Goal: Task Accomplishment & Management: Use online tool/utility

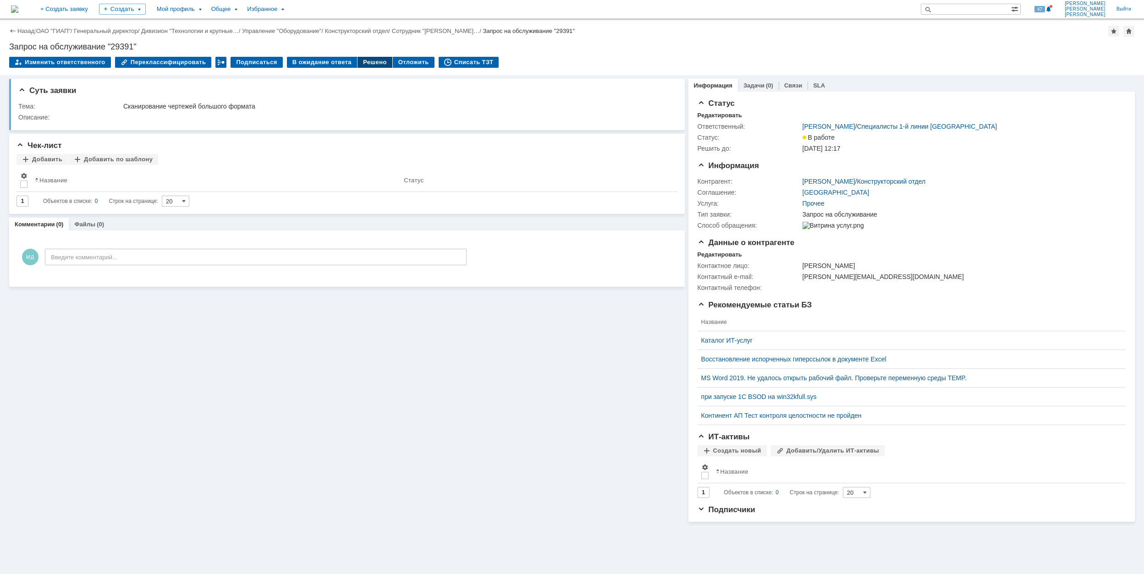
click at [360, 63] on div "Решено" at bounding box center [374, 62] width 35 height 11
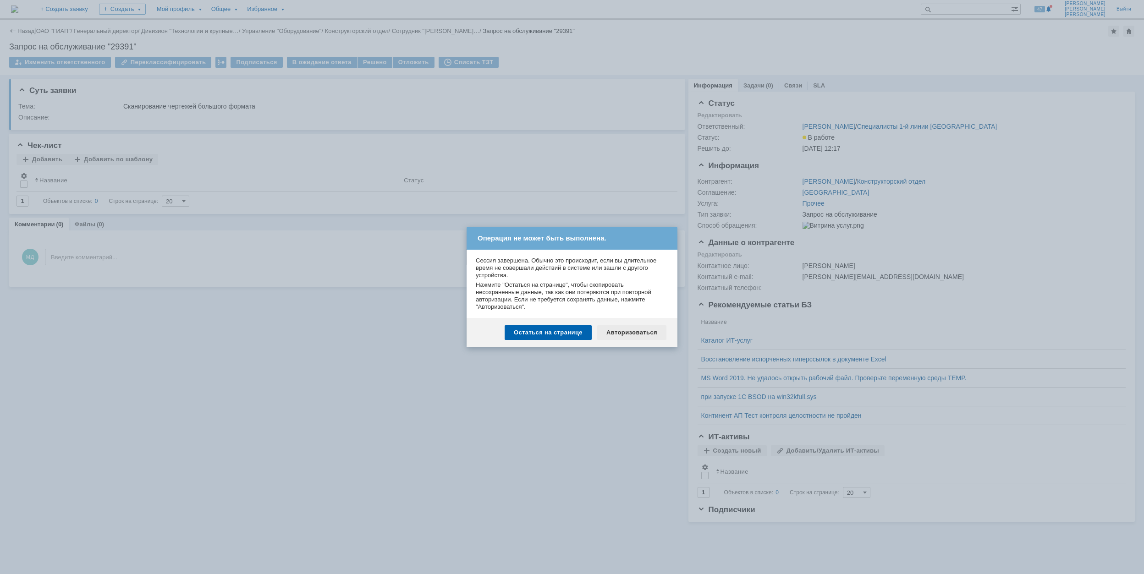
click at [616, 332] on div "Авторизоваться" at bounding box center [631, 332] width 69 height 15
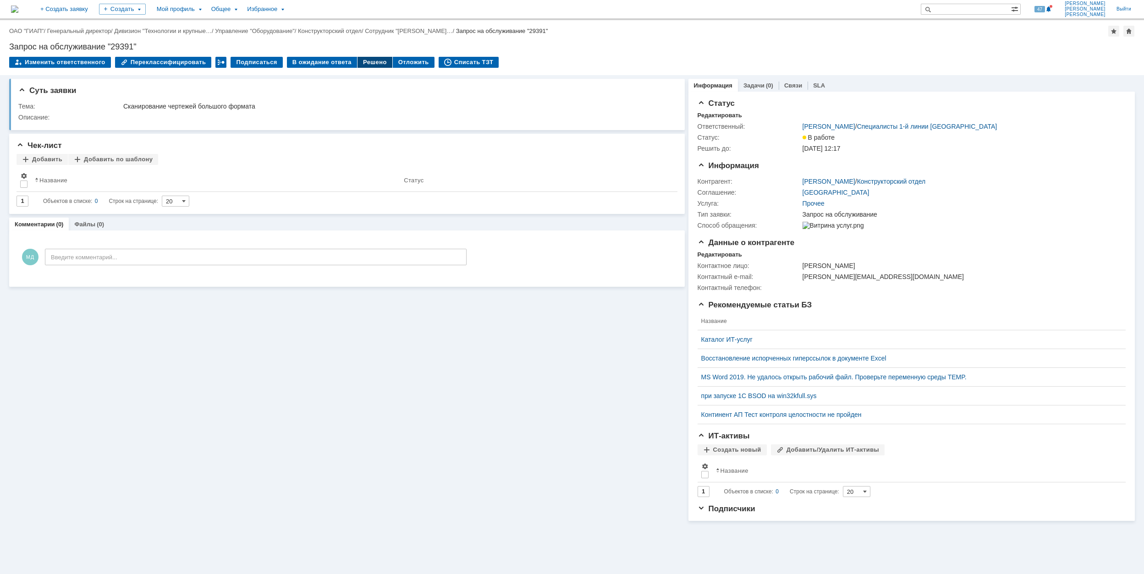
click at [359, 59] on div "Решено" at bounding box center [374, 62] width 35 height 11
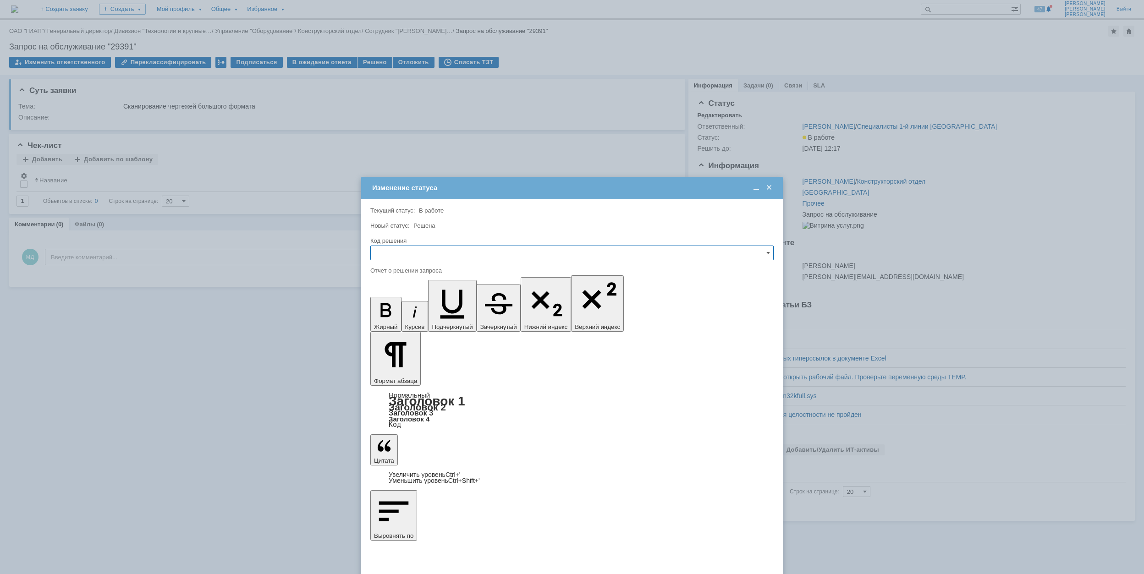
click at [486, 255] on input "text" at bounding box center [571, 253] width 403 height 15
click at [481, 313] on span "Решено" at bounding box center [571, 315] width 391 height 7
type input "Решено"
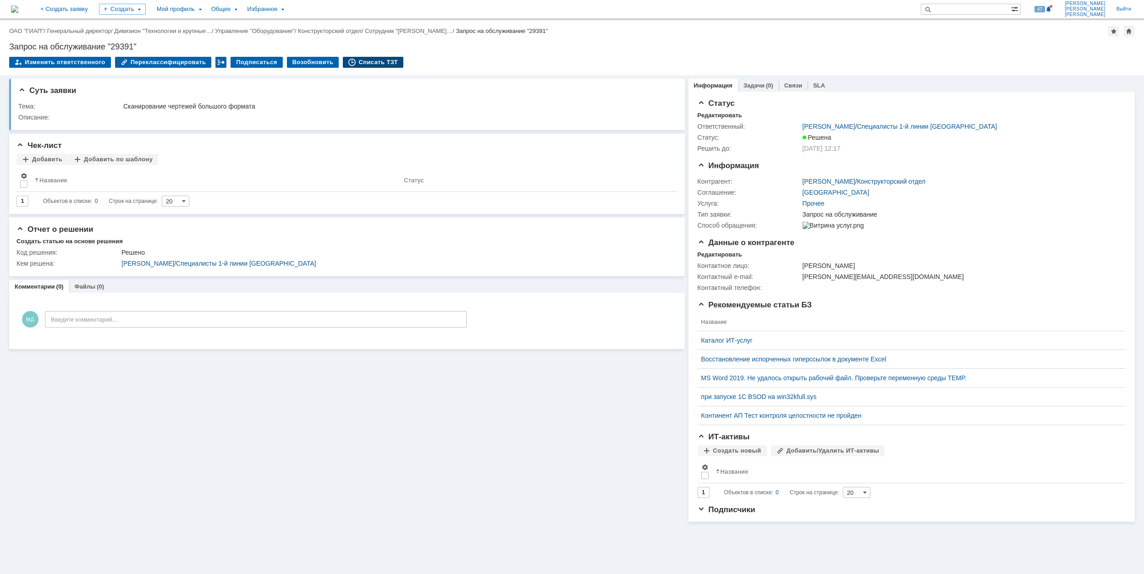
click at [357, 63] on div "Списать ТЗТ" at bounding box center [373, 62] width 60 height 11
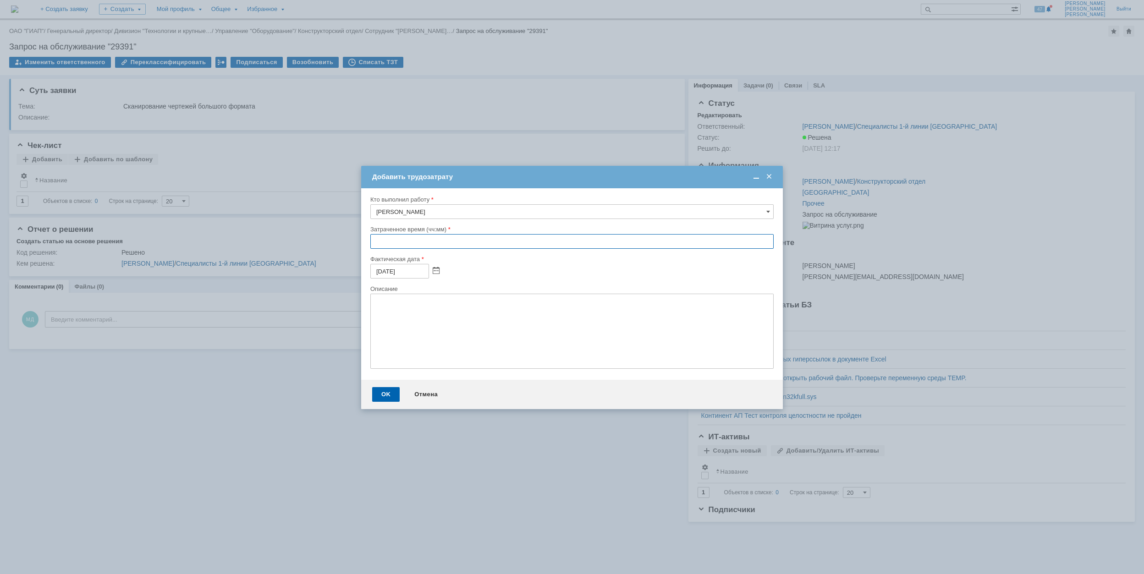
drag, startPoint x: 374, startPoint y: 247, endPoint x: 387, endPoint y: 236, distance: 16.3
click at [376, 246] on input "text" at bounding box center [571, 241] width 403 height 15
type input "00:40"
click at [390, 393] on div "OK" at bounding box center [385, 394] width 27 height 15
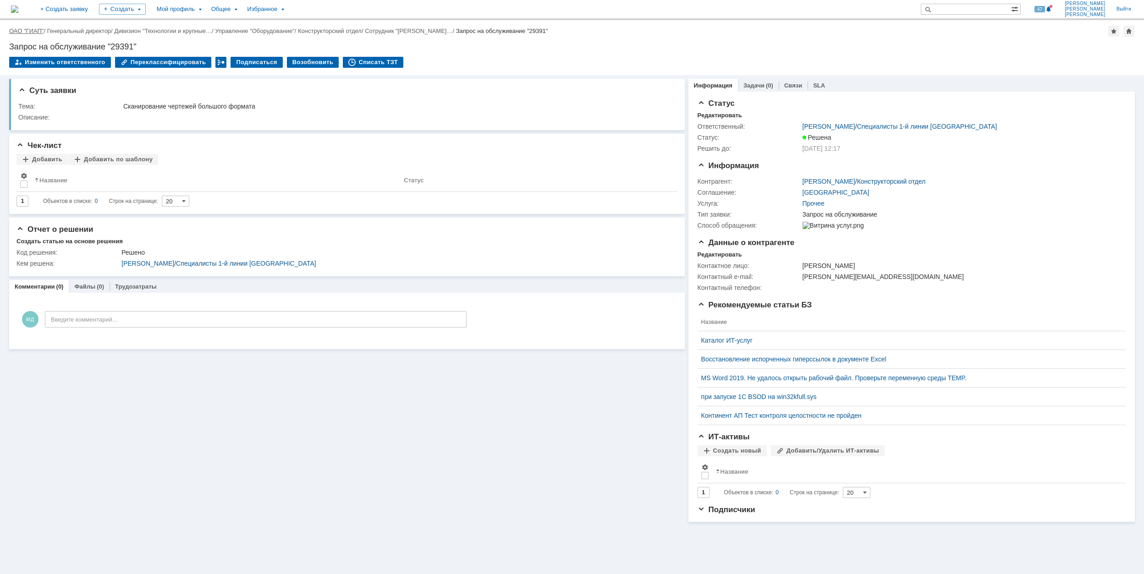
click at [23, 27] on link "ОАО "ГИАП"" at bounding box center [26, 30] width 34 height 7
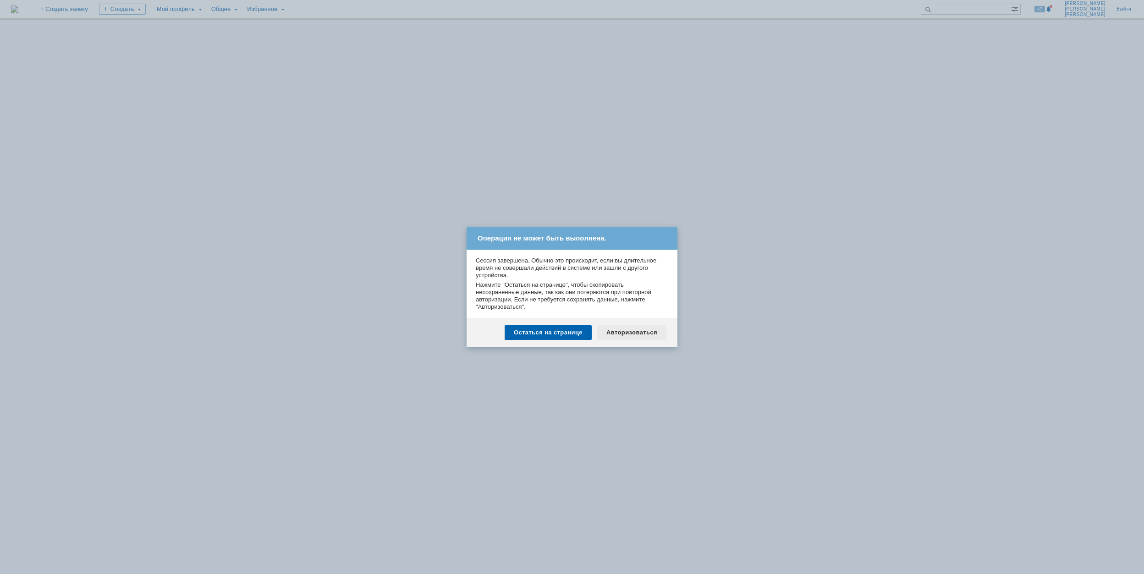
click at [646, 329] on div "Авторизоваться" at bounding box center [631, 332] width 69 height 15
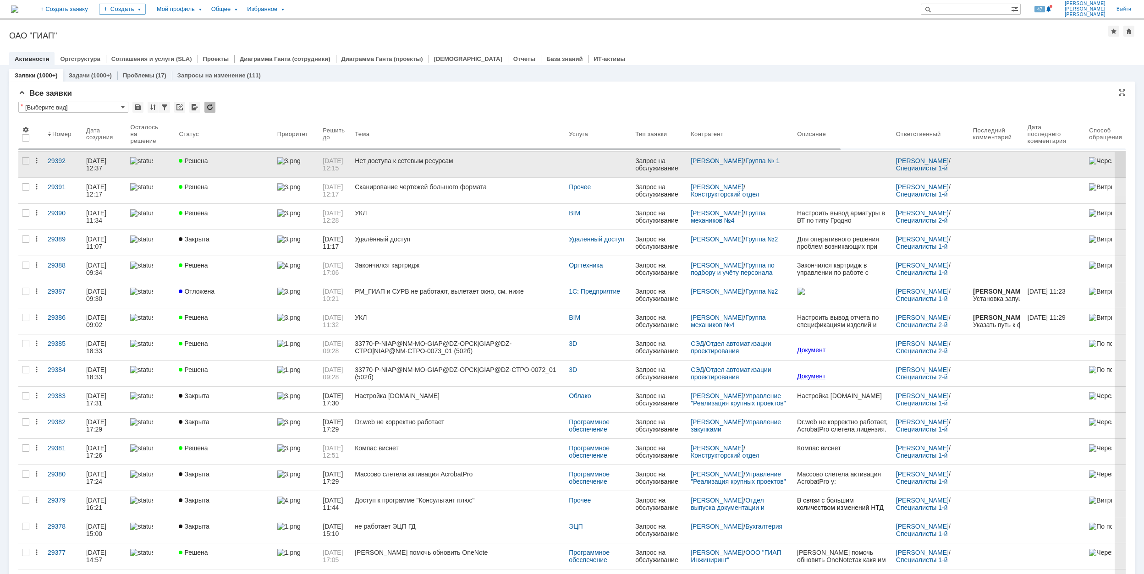
click at [501, 160] on div "Нет доступа к сетевым ресурсам" at bounding box center [458, 160] width 207 height 7
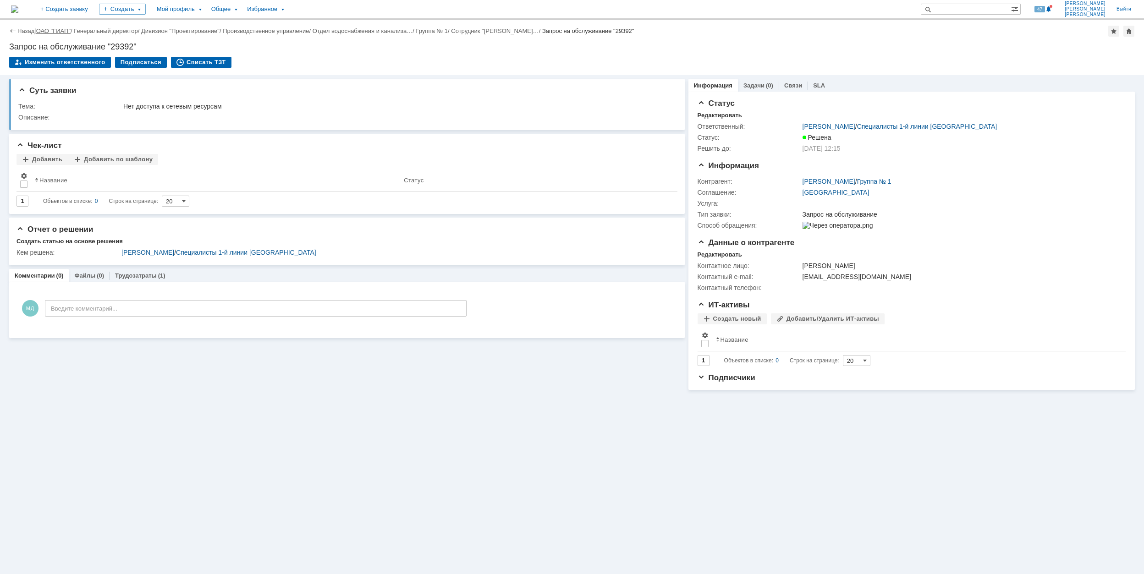
click at [54, 29] on link "ОАО "ГИАП"" at bounding box center [53, 30] width 34 height 7
